Goal: Task Accomplishment & Management: Complete application form

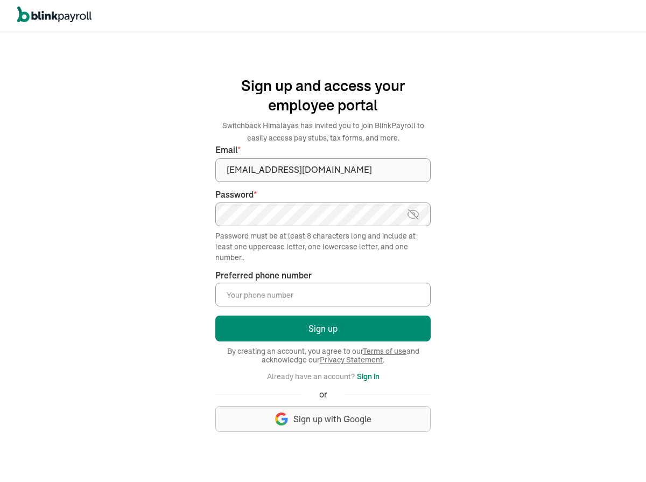
click at [294, 297] on input "Preferred phone number *" at bounding box center [322, 295] width 215 height 24
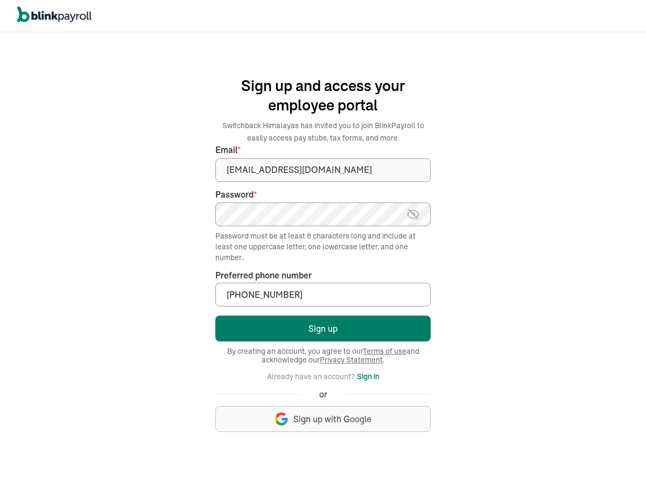
type input "(456) 456-4566"
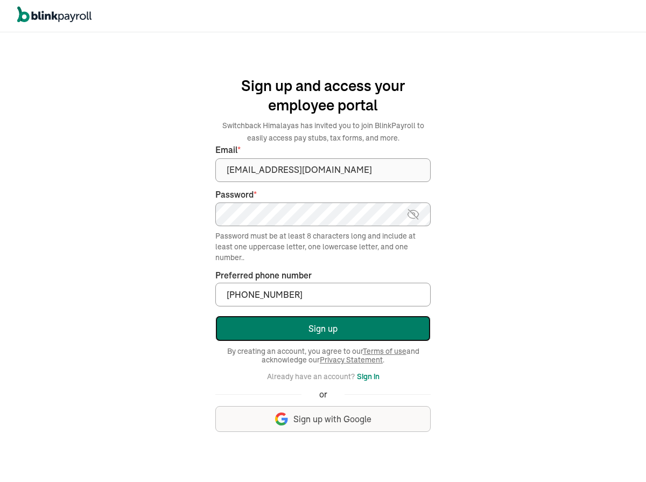
click at [335, 329] on button "Sign up" at bounding box center [322, 328] width 215 height 26
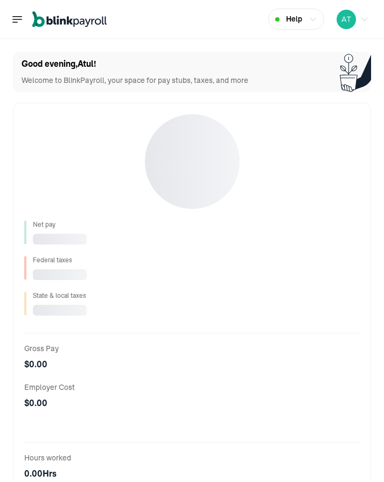
select select "2025"
